Goal: Task Accomplishment & Management: Use online tool/utility

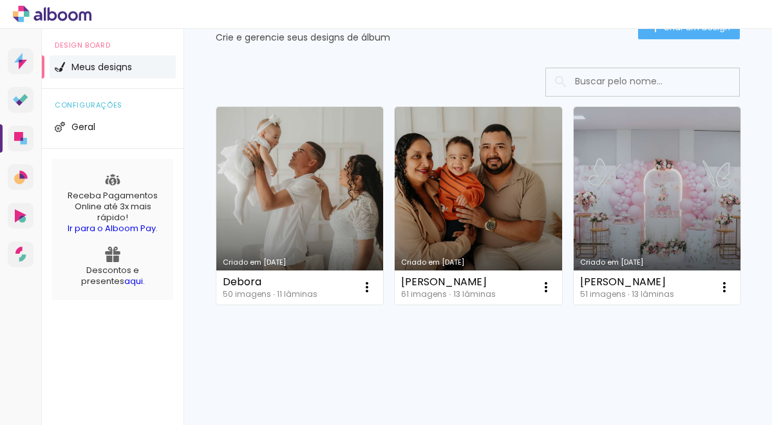
scroll to position [189, 0]
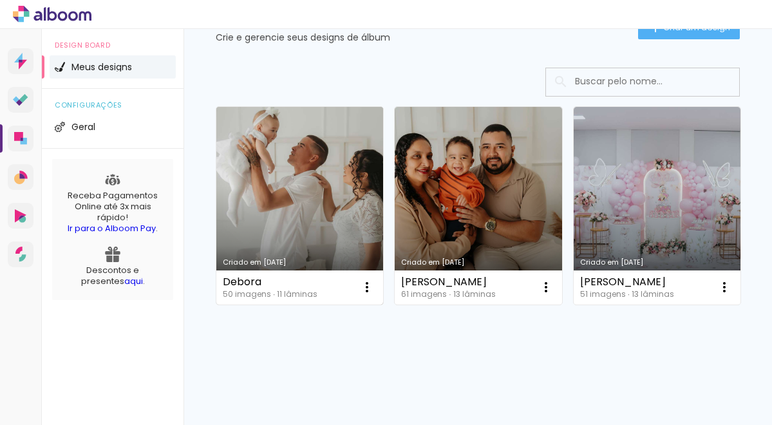
click at [302, 107] on link "Criado em [DATE]" at bounding box center [299, 206] width 167 height 198
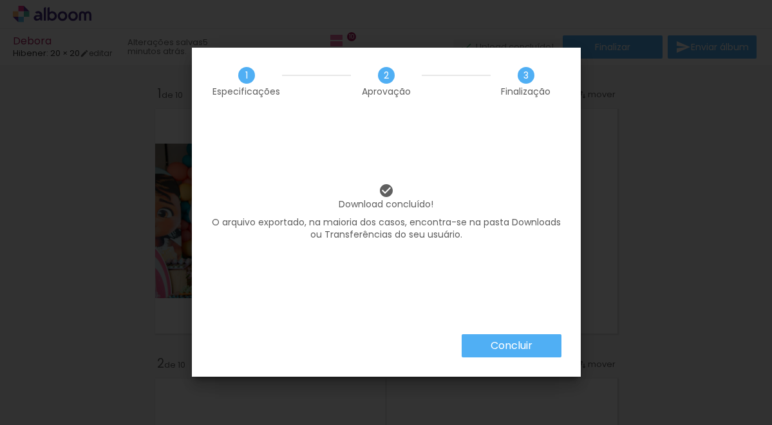
scroll to position [0, 3086]
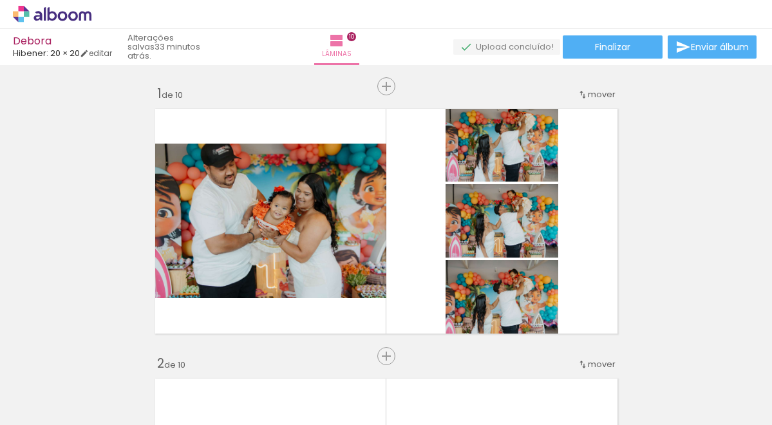
scroll to position [0, 3086]
